Goal: Task Accomplishment & Management: Manage account settings

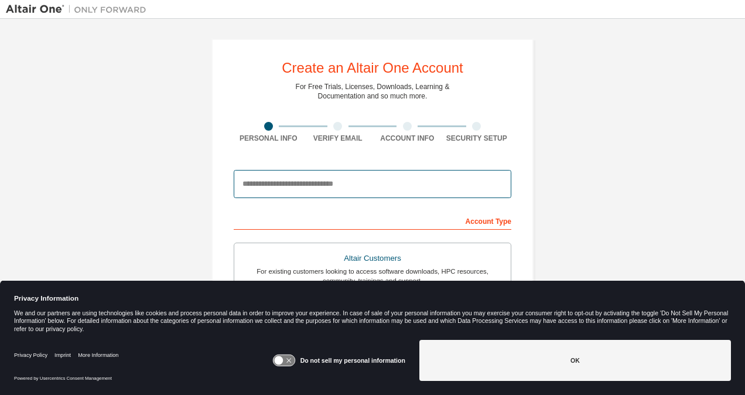
click at [337, 185] on input "email" at bounding box center [373, 184] width 278 height 28
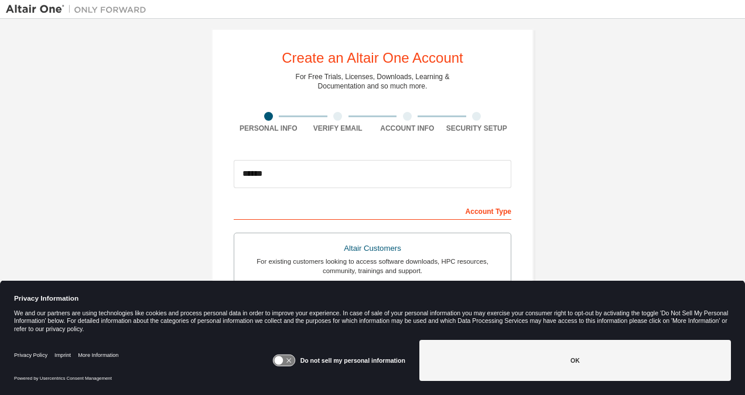
scroll to position [69, 0]
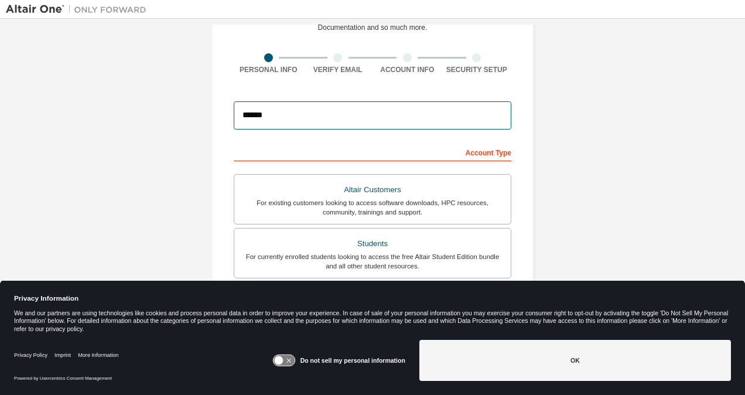
click at [333, 115] on input "******" at bounding box center [373, 115] width 278 height 28
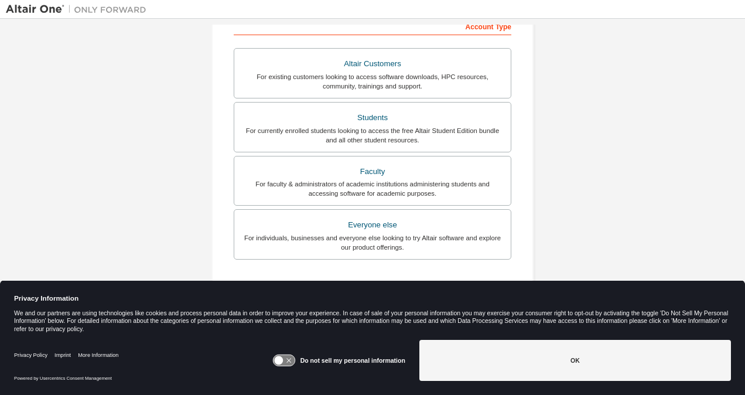
scroll to position [195, 0]
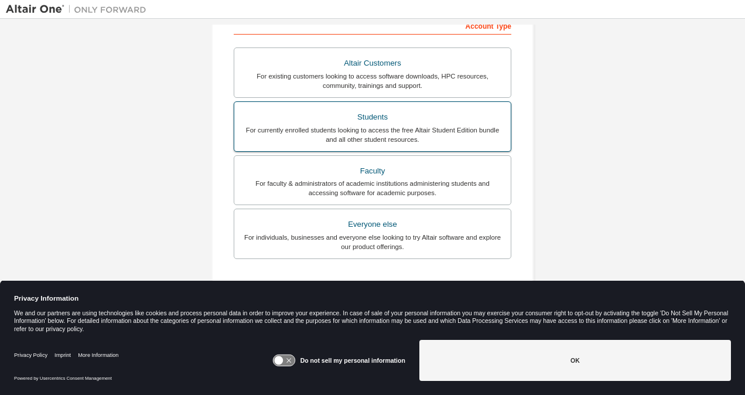
type input "**********"
click at [477, 131] on div "For currently enrolled students looking to access the free Altair Student Editi…" at bounding box center [372, 134] width 262 height 19
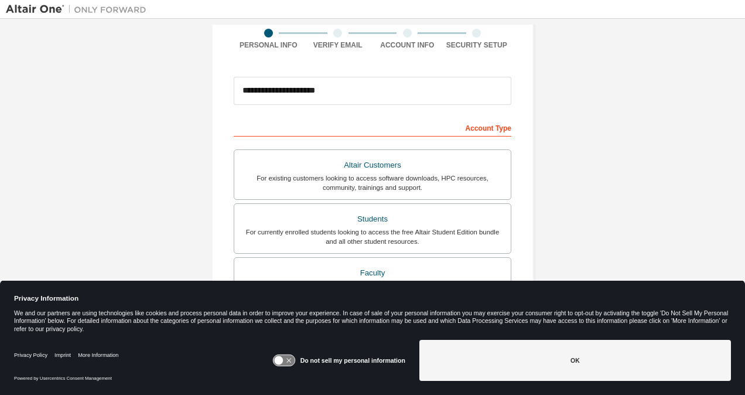
scroll to position [287, 0]
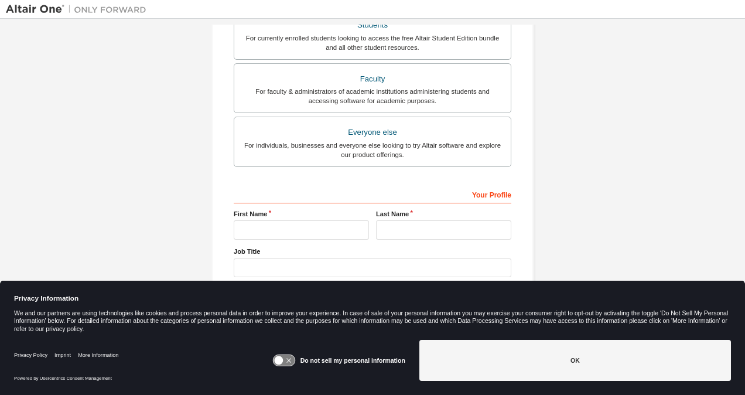
click at [293, 357] on icon at bounding box center [284, 360] width 22 height 11
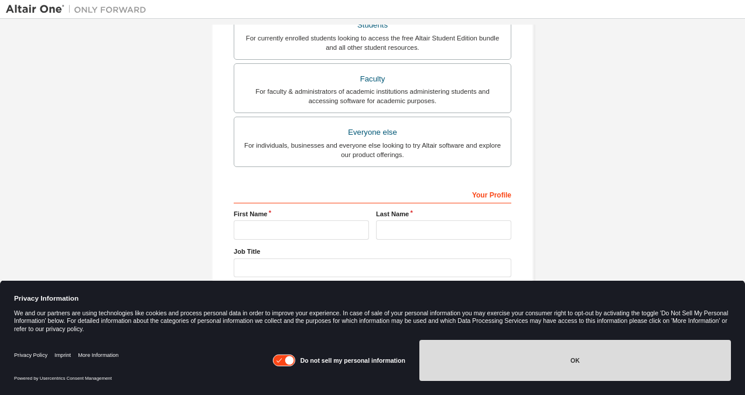
click at [452, 355] on button "OK" at bounding box center [575, 360] width 312 height 41
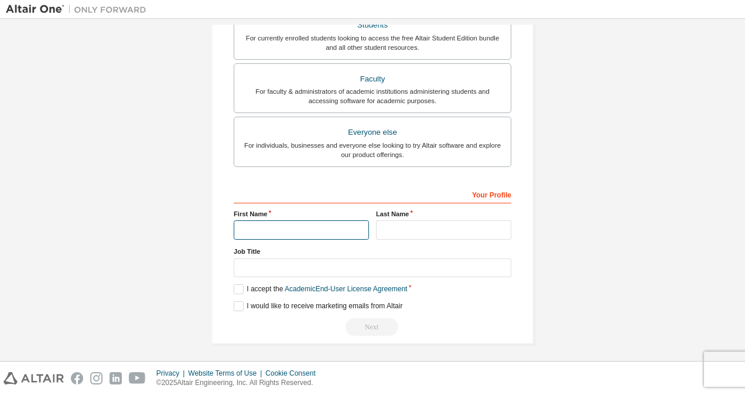
click at [283, 224] on input "text" at bounding box center [301, 229] width 135 height 19
type input "*"
type input "**********"
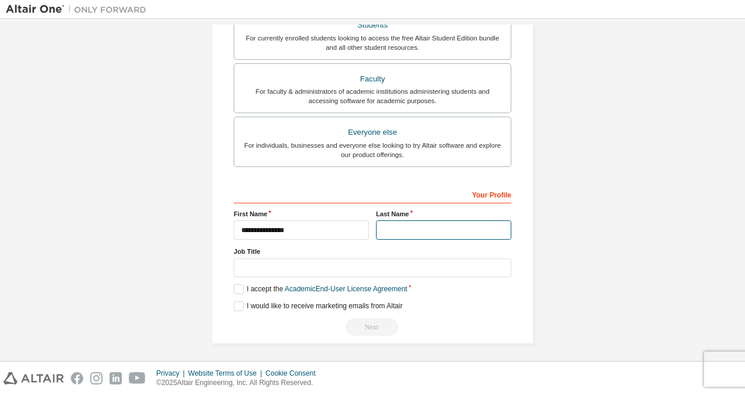
click at [405, 233] on input "text" at bounding box center [443, 229] width 135 height 19
type input "*******"
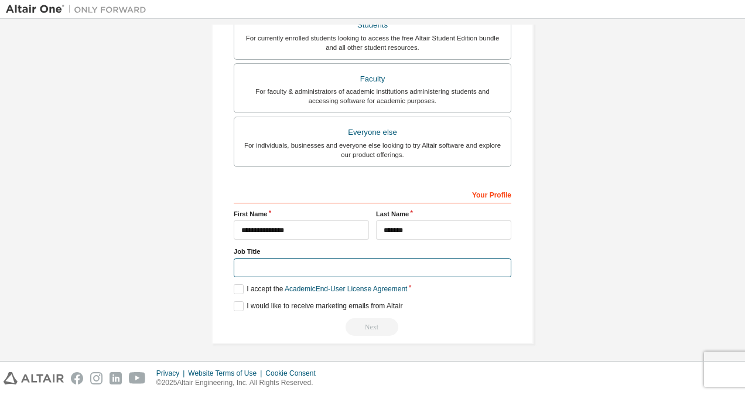
click at [351, 266] on input "text" at bounding box center [373, 267] width 278 height 19
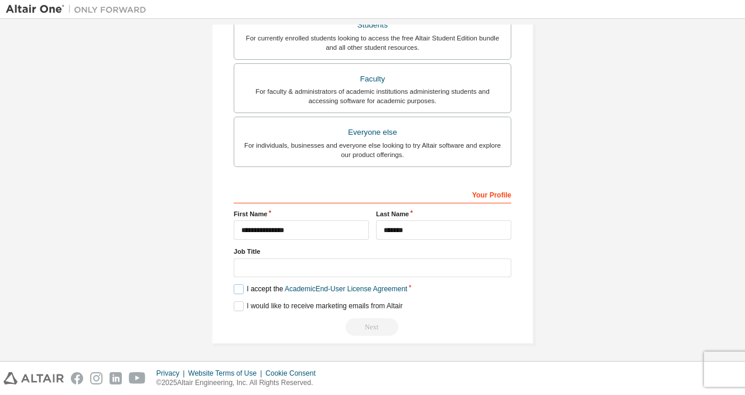
click at [239, 287] on label "I accept the Academic End-User License Agreement" at bounding box center [320, 289] width 173 height 10
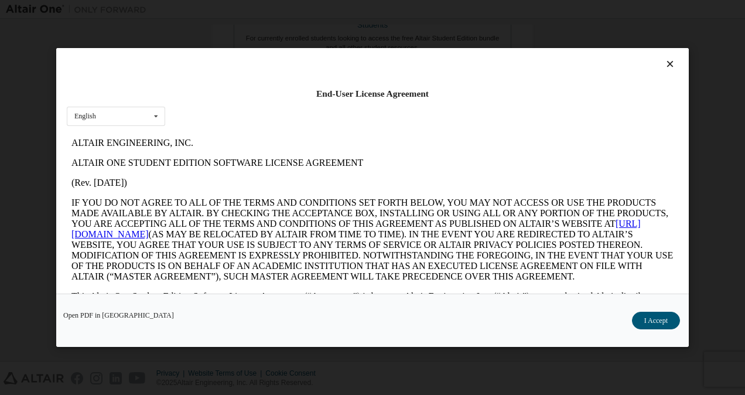
scroll to position [0, 0]
click at [655, 319] on button "I Accept" at bounding box center [656, 321] width 48 height 18
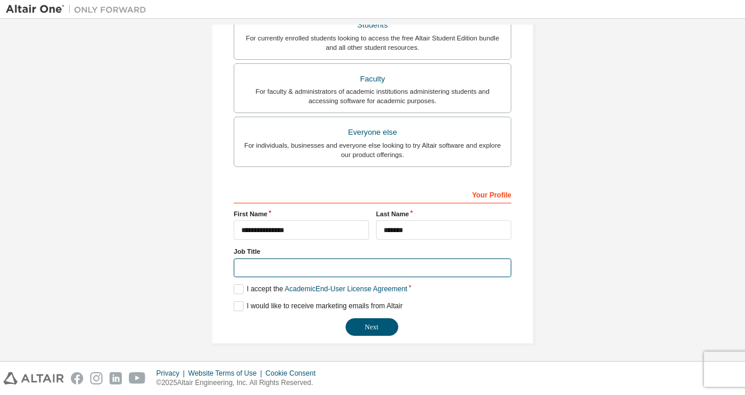
click at [334, 267] on input "text" at bounding box center [373, 267] width 278 height 19
type input "**********"
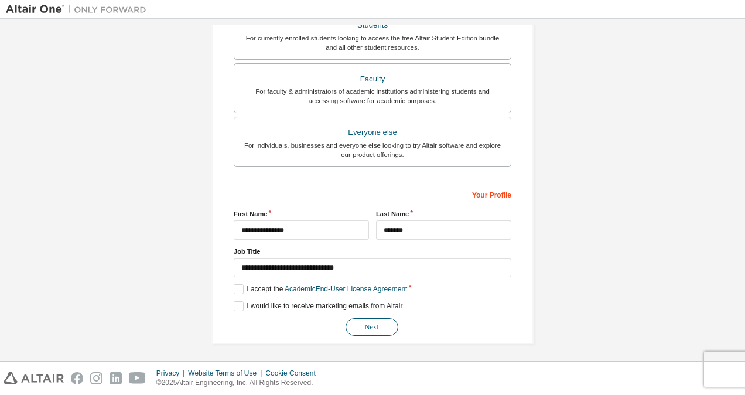
click at [390, 323] on button "Next" at bounding box center [372, 327] width 53 height 18
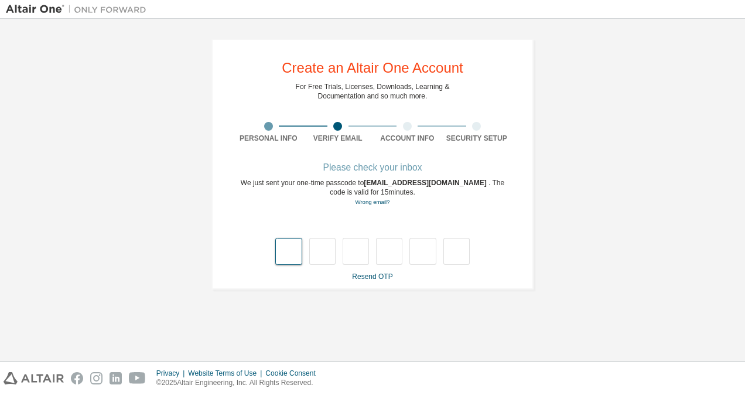
type input "*"
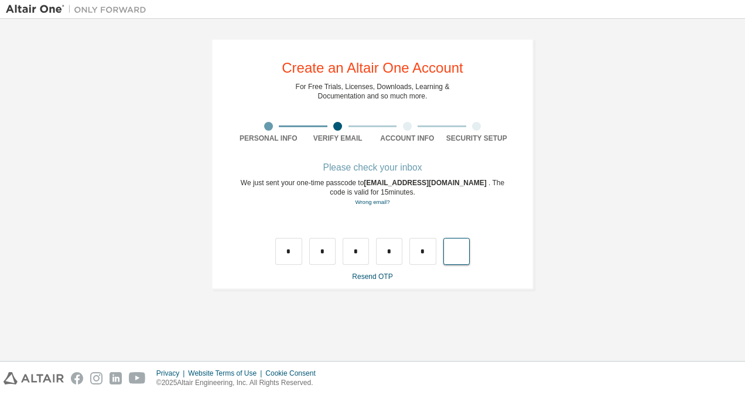
type input "*"
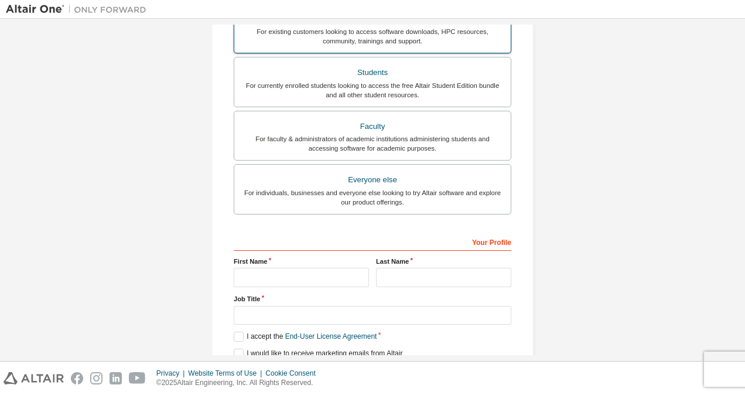
scroll to position [287, 0]
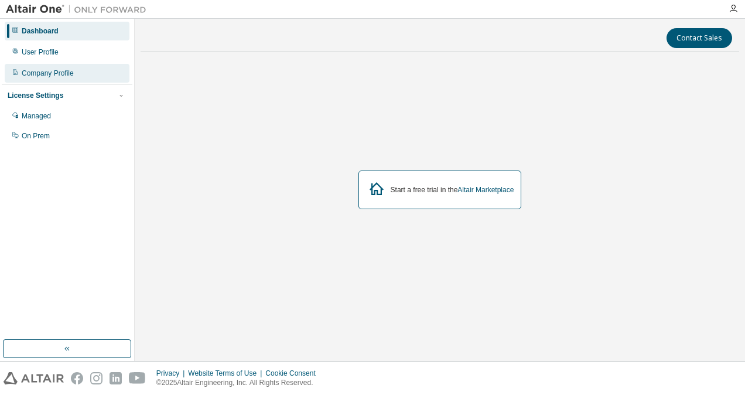
click at [49, 71] on div "Company Profile" at bounding box center [48, 73] width 52 height 9
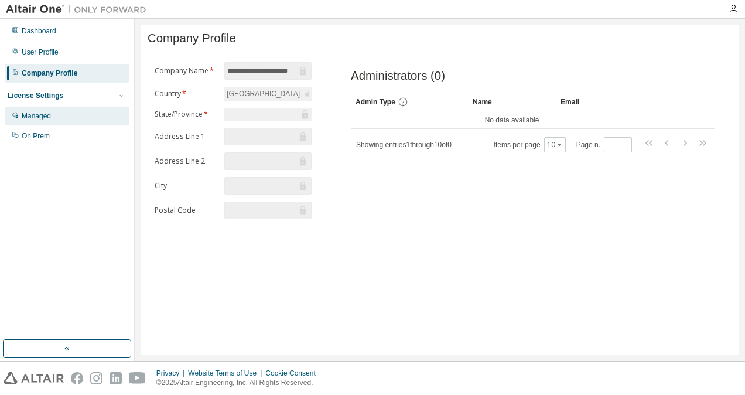
click at [72, 112] on div "Managed" at bounding box center [67, 116] width 125 height 19
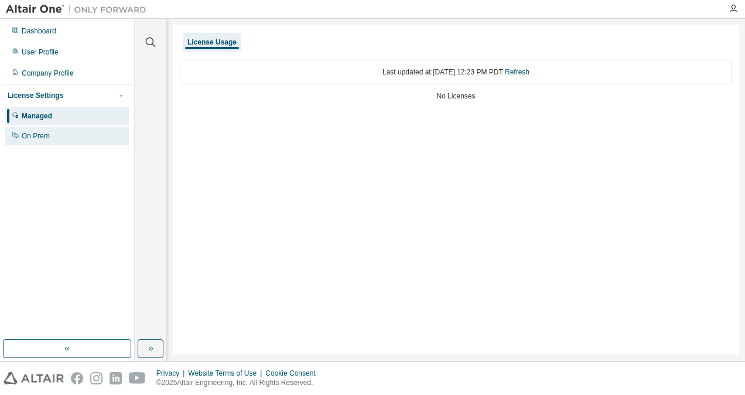
click at [72, 136] on div "On Prem" at bounding box center [67, 136] width 125 height 19
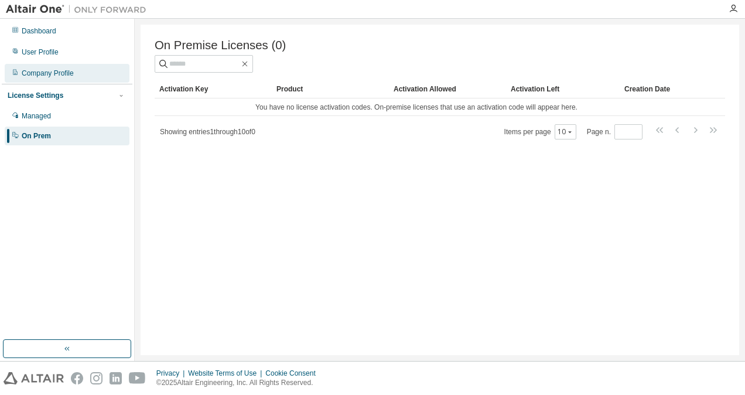
click at [62, 70] on div "Company Profile" at bounding box center [48, 73] width 52 height 9
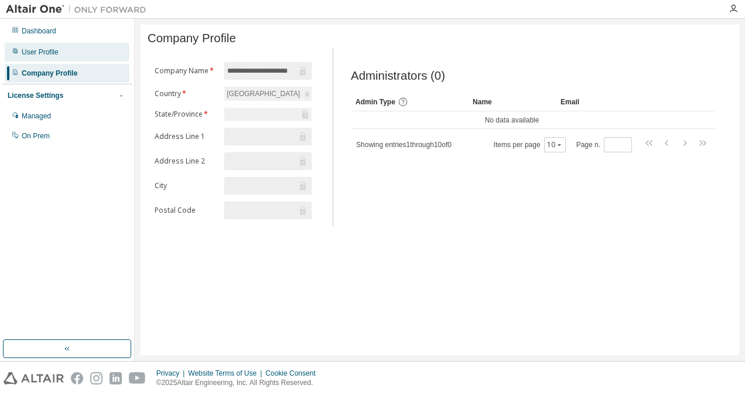
click at [70, 49] on div "User Profile" at bounding box center [67, 52] width 125 height 19
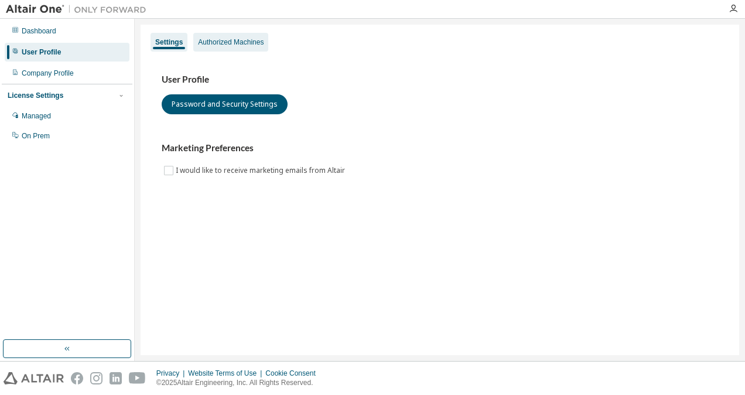
click at [212, 48] on div "Authorized Machines" at bounding box center [230, 42] width 75 height 19
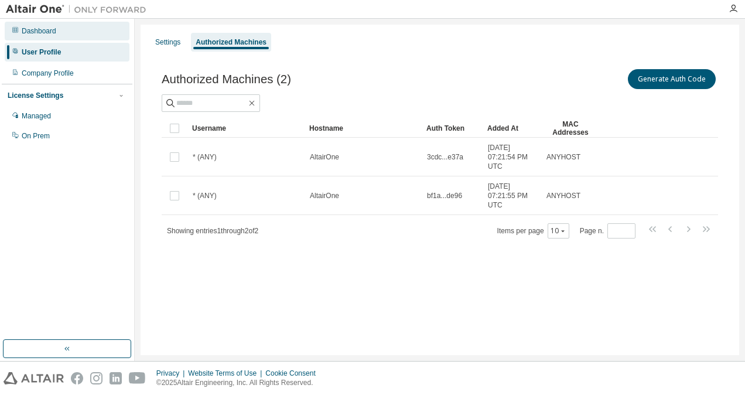
click at [59, 24] on div "Dashboard" at bounding box center [67, 31] width 125 height 19
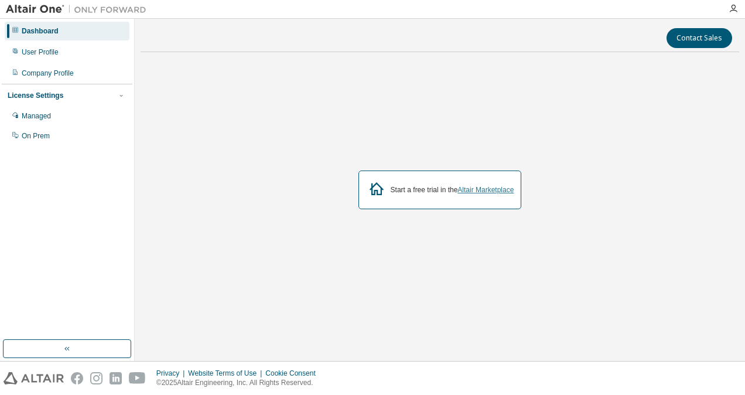
click at [481, 193] on link "Altair Marketplace" at bounding box center [485, 190] width 56 height 8
